Goal: Information Seeking & Learning: Find contact information

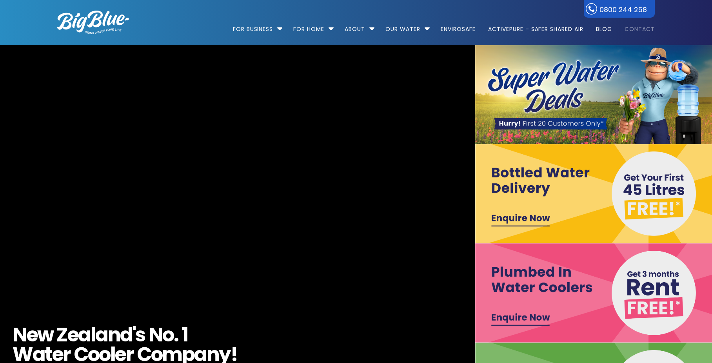
click at [634, 28] on link "Contact" at bounding box center [637, 25] width 36 height 51
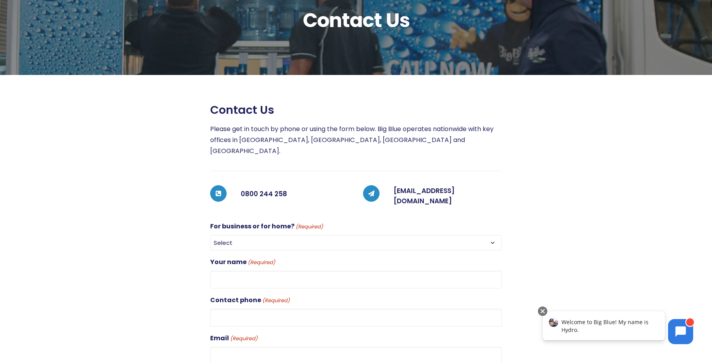
scroll to position [80, 0]
click at [82, 142] on div at bounding box center [119, 320] width 153 height 435
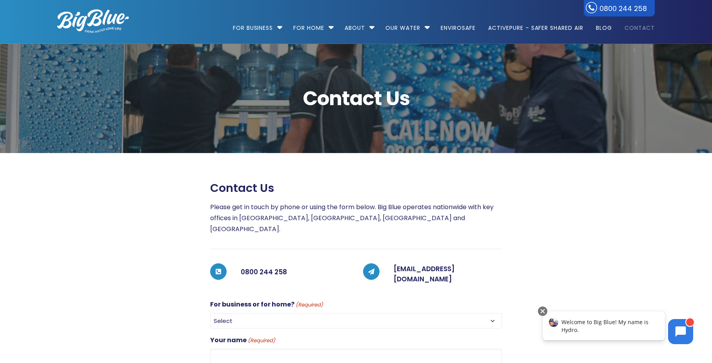
scroll to position [4, 0]
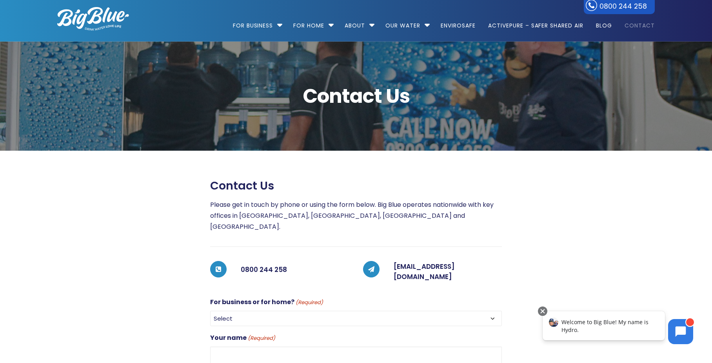
click at [455, 262] on link "customerservices@bigblue.co.nz" at bounding box center [424, 272] width 61 height 20
